Goal: Task Accomplishment & Management: Complete application form

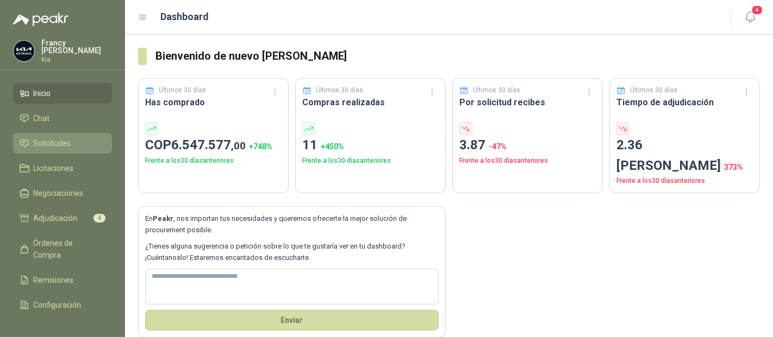
click at [61, 140] on span "Solicitudes" at bounding box center [52, 143] width 37 height 12
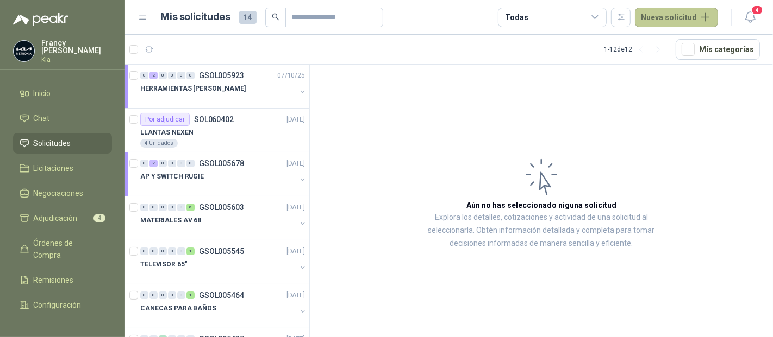
click at [672, 12] on button "Nueva solicitud" at bounding box center [676, 18] width 83 height 20
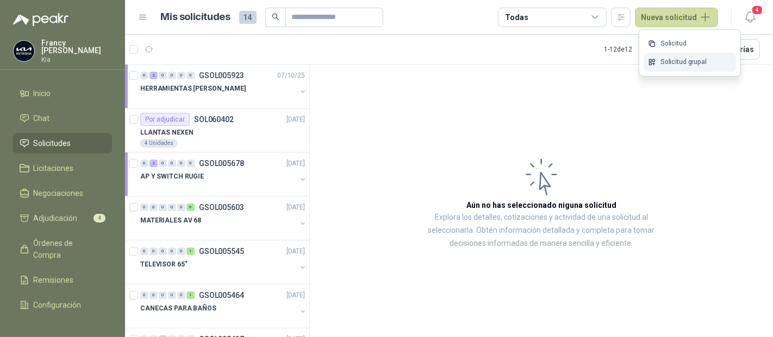
click at [667, 61] on link "Solicitud grupal" at bounding box center [689, 62] width 92 height 19
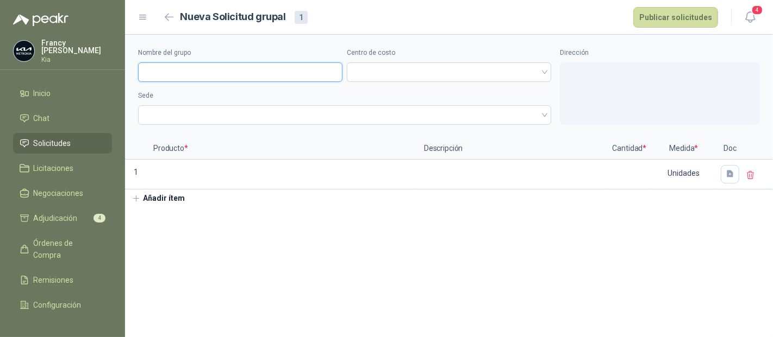
click at [243, 73] on input "Nombre del grupo" at bounding box center [240, 72] width 204 height 20
type input "*"
click at [388, 71] on span at bounding box center [448, 72] width 191 height 16
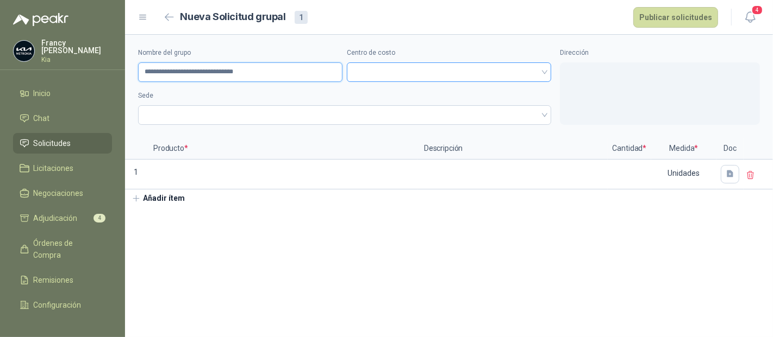
type input "**********"
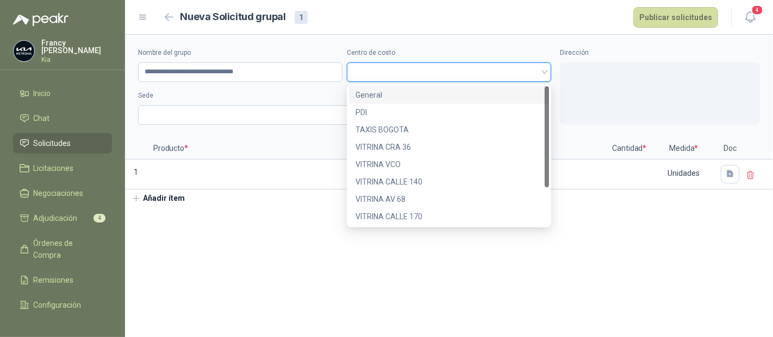
click at [374, 96] on div "General" at bounding box center [448, 95] width 187 height 12
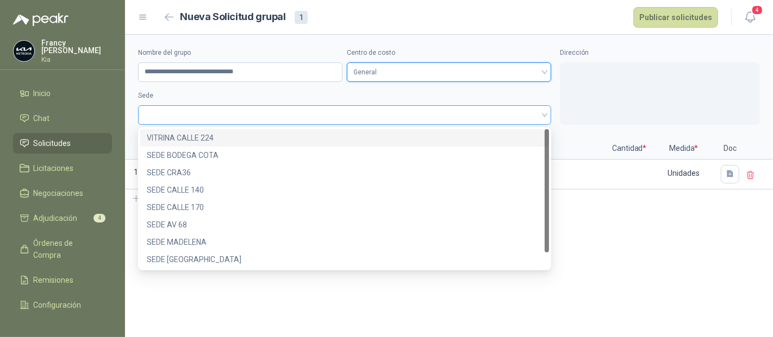
click at [211, 118] on span at bounding box center [345, 115] width 400 height 16
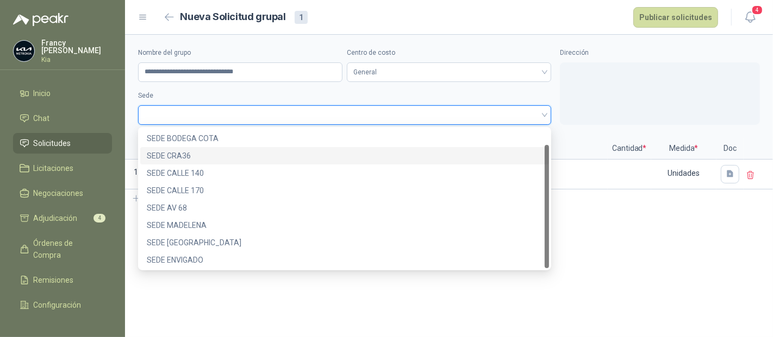
scroll to position [17, 0]
drag, startPoint x: 547, startPoint y: 172, endPoint x: 548, endPoint y: 199, distance: 27.2
click at [548, 199] on div at bounding box center [546, 206] width 4 height 123
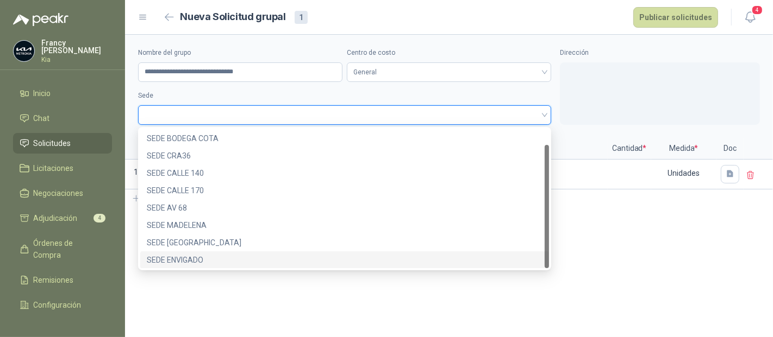
click at [191, 262] on div "SEDE ENVIGADO" at bounding box center [345, 260] width 396 height 12
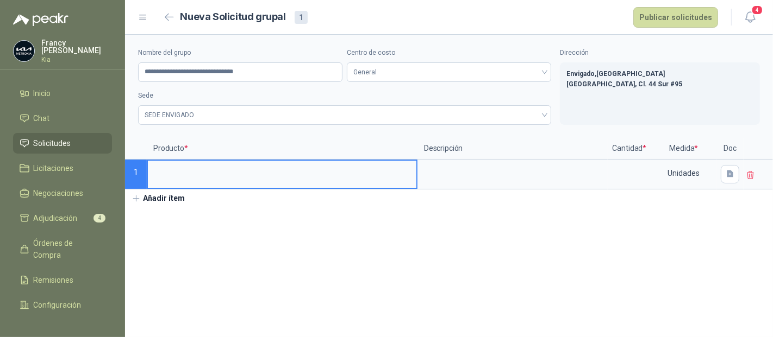
click at [159, 175] on input at bounding box center [282, 171] width 268 height 21
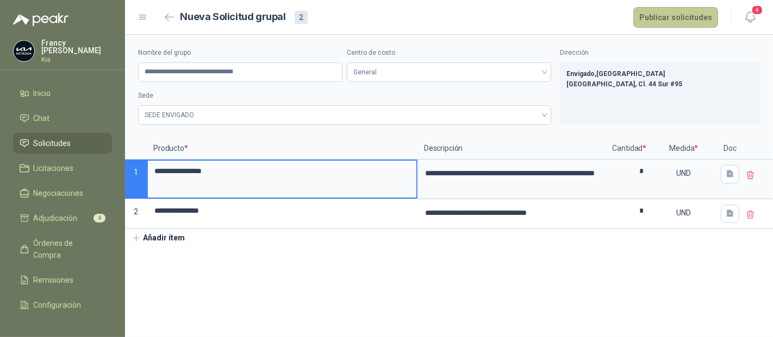
click at [675, 21] on button "Publicar solicitudes" at bounding box center [675, 17] width 85 height 21
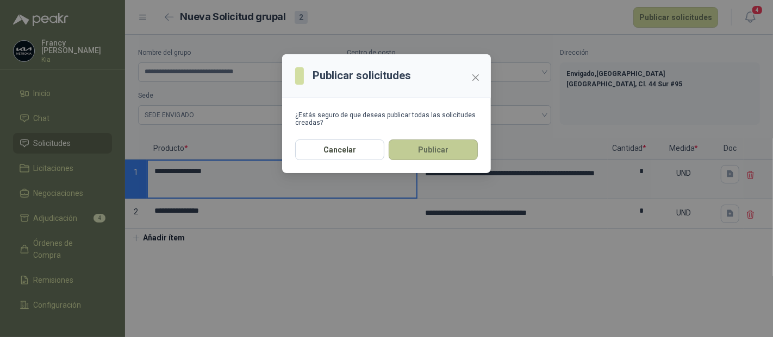
click at [434, 145] on button "Publicar" at bounding box center [432, 150] width 89 height 21
